Goal: Task Accomplishment & Management: Manage account settings

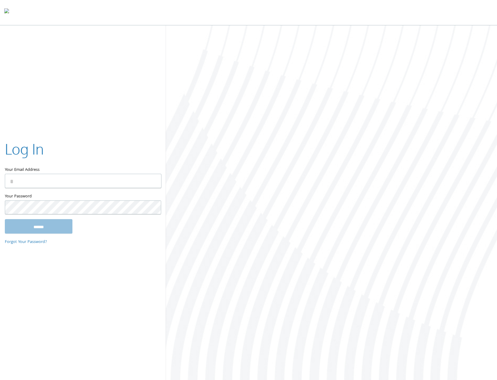
click at [359, 57] on div at bounding box center [332, 203] width 332 height 356
type input "**********"
click at [45, 226] on input "******" at bounding box center [39, 226] width 68 height 14
